Goal: Task Accomplishment & Management: Manage account settings

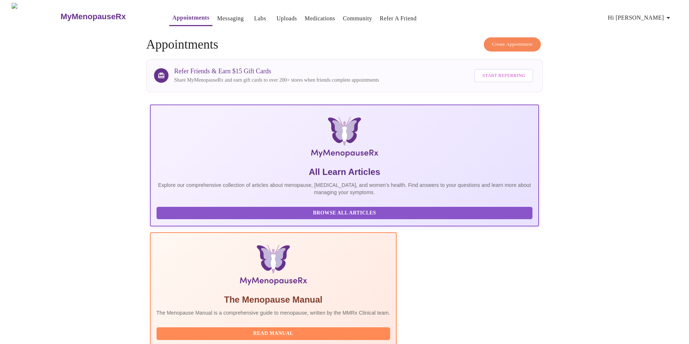
click at [73, 13] on h3 "MyMenopauseRx" at bounding box center [93, 16] width 65 height 9
click at [24, 11] on img at bounding box center [36, 16] width 48 height 27
click at [217, 15] on link "Messaging" at bounding box center [230, 18] width 27 height 10
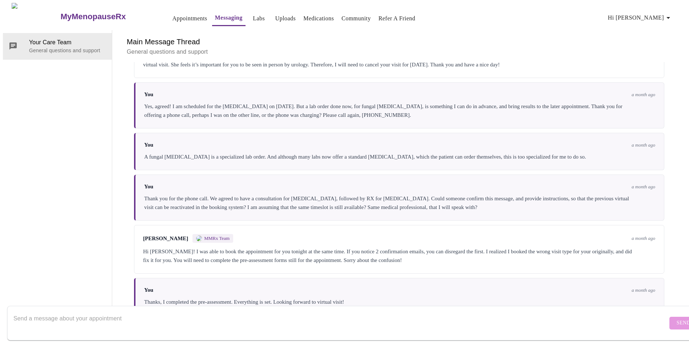
click at [253, 13] on link "Labs" at bounding box center [259, 18] width 12 height 10
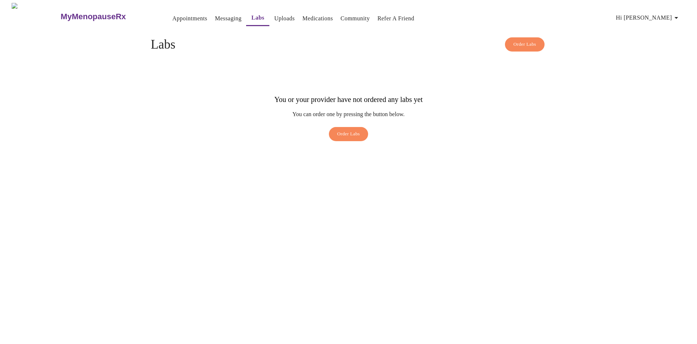
click at [274, 16] on link "Uploads" at bounding box center [284, 18] width 21 height 10
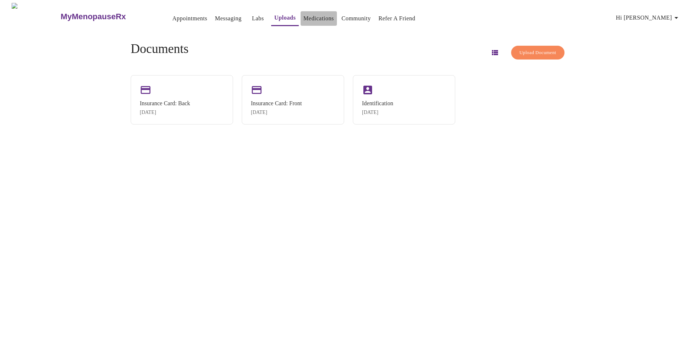
click at [314, 19] on link "Medications" at bounding box center [319, 18] width 30 height 10
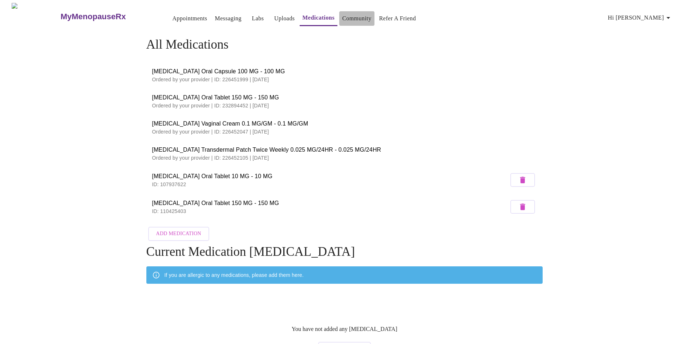
click at [342, 16] on link "Community" at bounding box center [356, 18] width 29 height 10
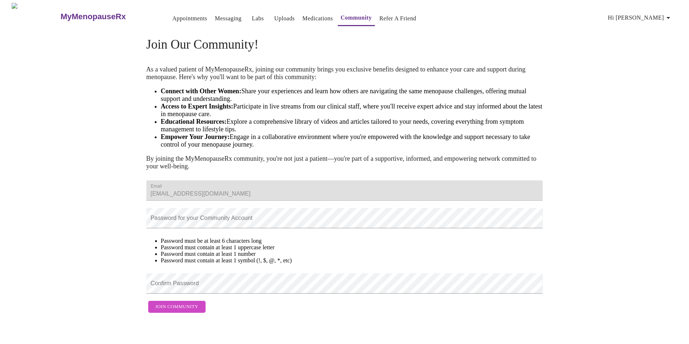
click at [385, 21] on button "Refer a Friend" at bounding box center [398, 18] width 43 height 15
click at [397, 13] on link "Refer a Friend" at bounding box center [397, 18] width 37 height 10
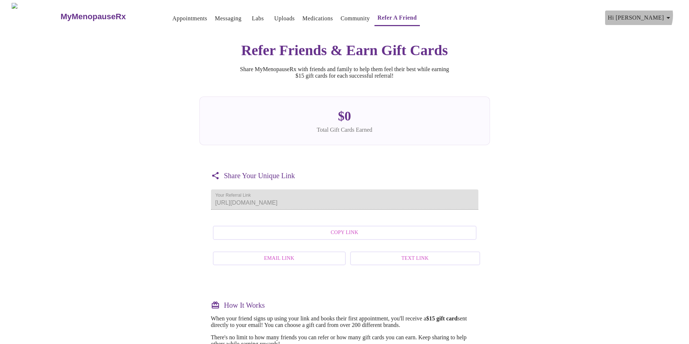
click at [651, 13] on span "Hi [PERSON_NAME]" at bounding box center [640, 18] width 65 height 10
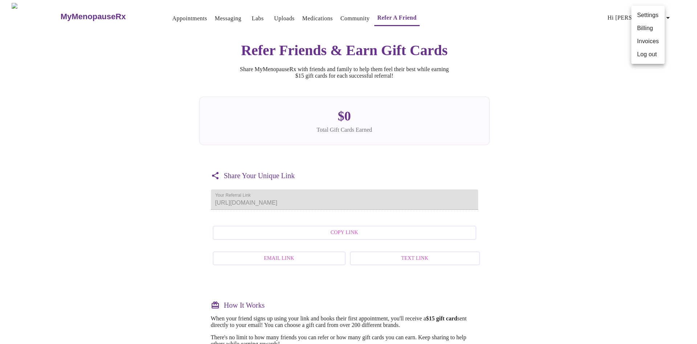
click at [649, 25] on li "Billing" at bounding box center [647, 28] width 33 height 13
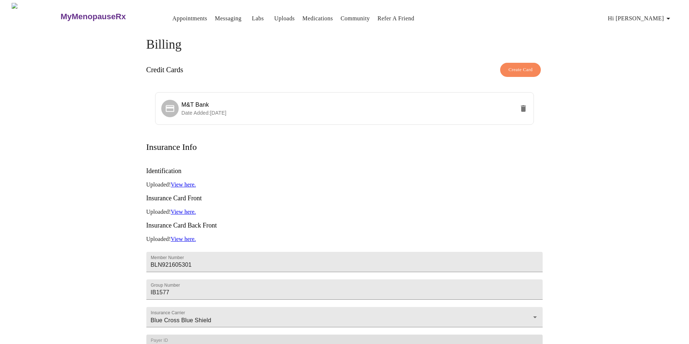
click at [646, 19] on span "Hi [PERSON_NAME]" at bounding box center [640, 18] width 65 height 10
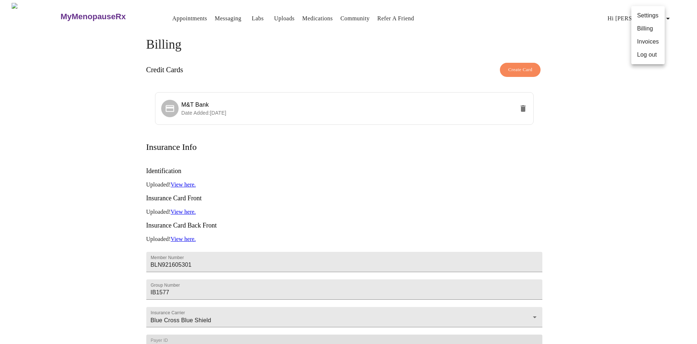
click at [643, 40] on li "Invoices" at bounding box center [647, 41] width 33 height 13
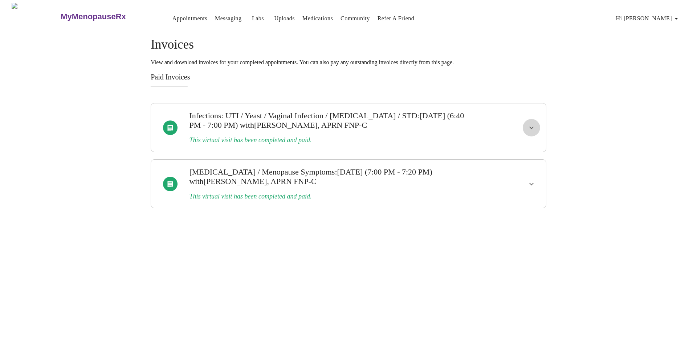
click at [531, 123] on icon "show more" at bounding box center [531, 127] width 9 height 9
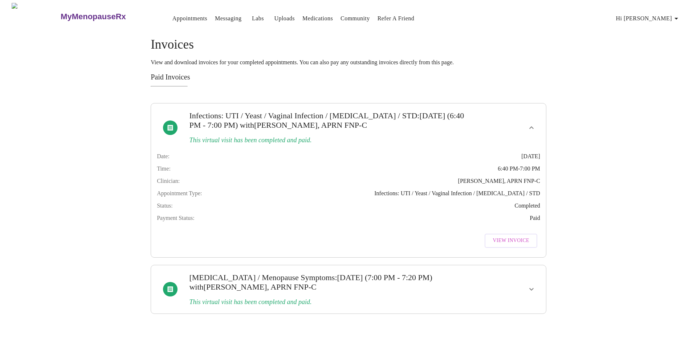
click at [509, 245] on span "View Invoice" at bounding box center [511, 240] width 36 height 9
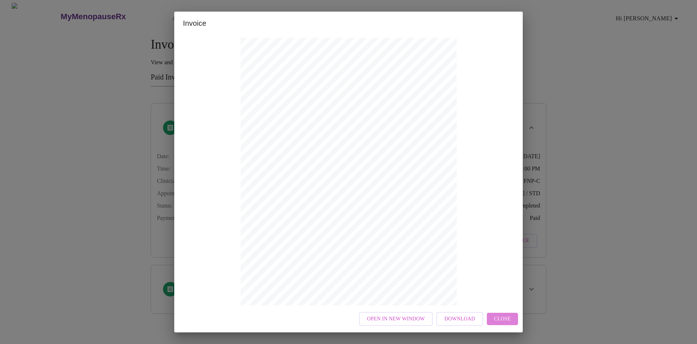
click at [500, 323] on span "Close" at bounding box center [502, 319] width 17 height 9
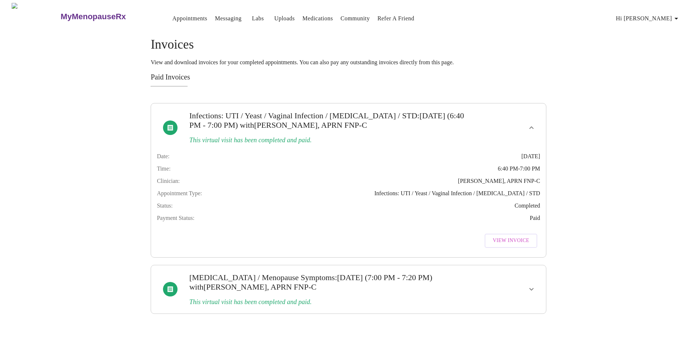
click at [513, 244] on span "View Invoice" at bounding box center [511, 240] width 36 height 9
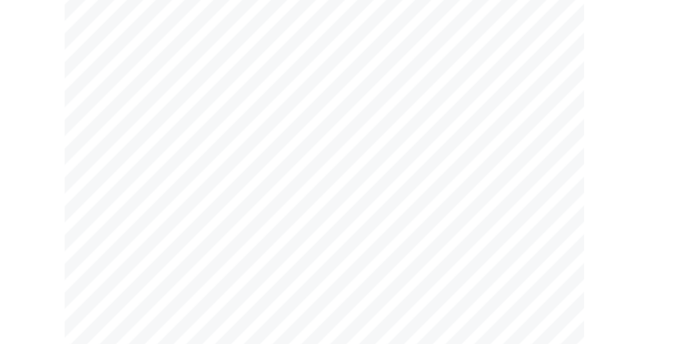
scroll to position [12, 0]
